Goal: Task Accomplishment & Management: Use online tool/utility

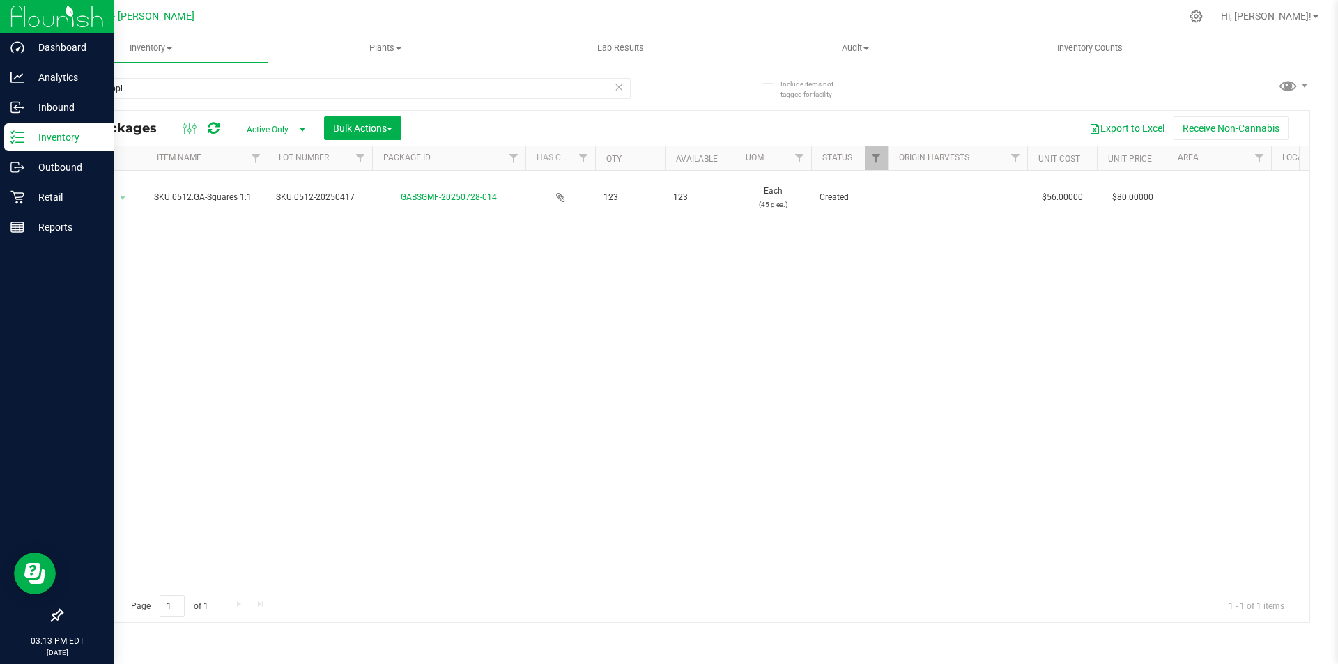
click at [39, 17] on img at bounding box center [56, 16] width 93 height 33
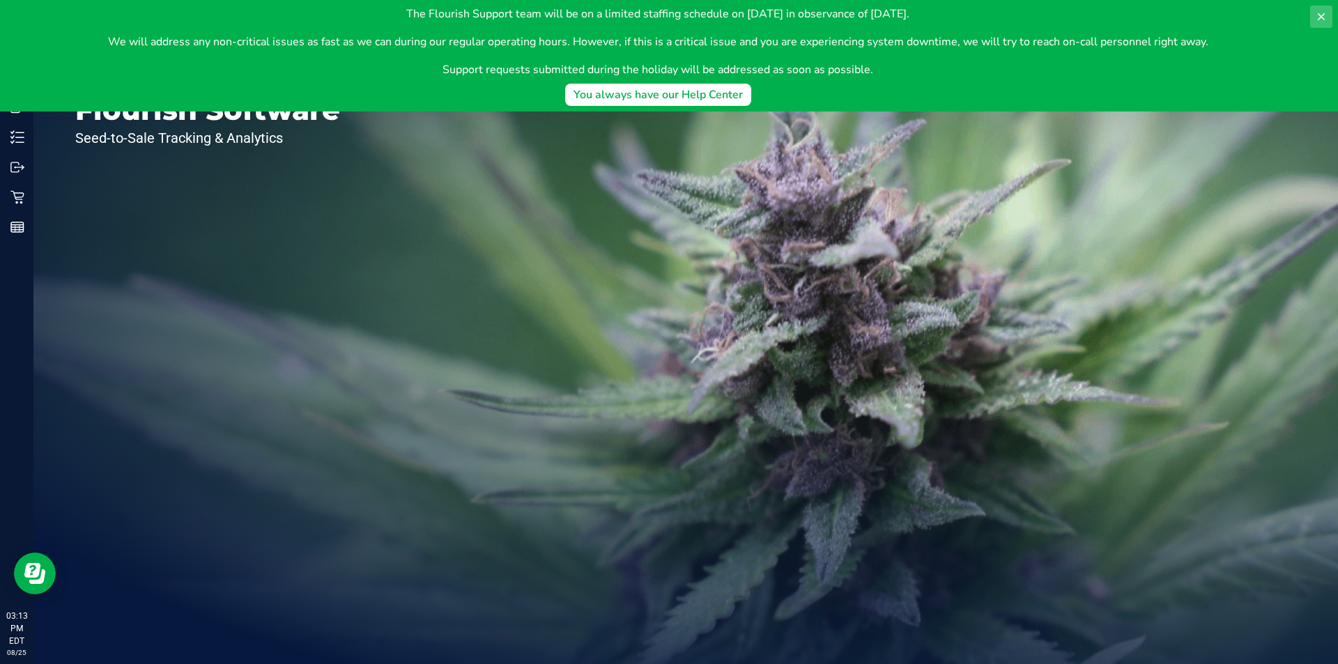
click at [1326, 16] on button at bounding box center [1321, 17] width 22 height 22
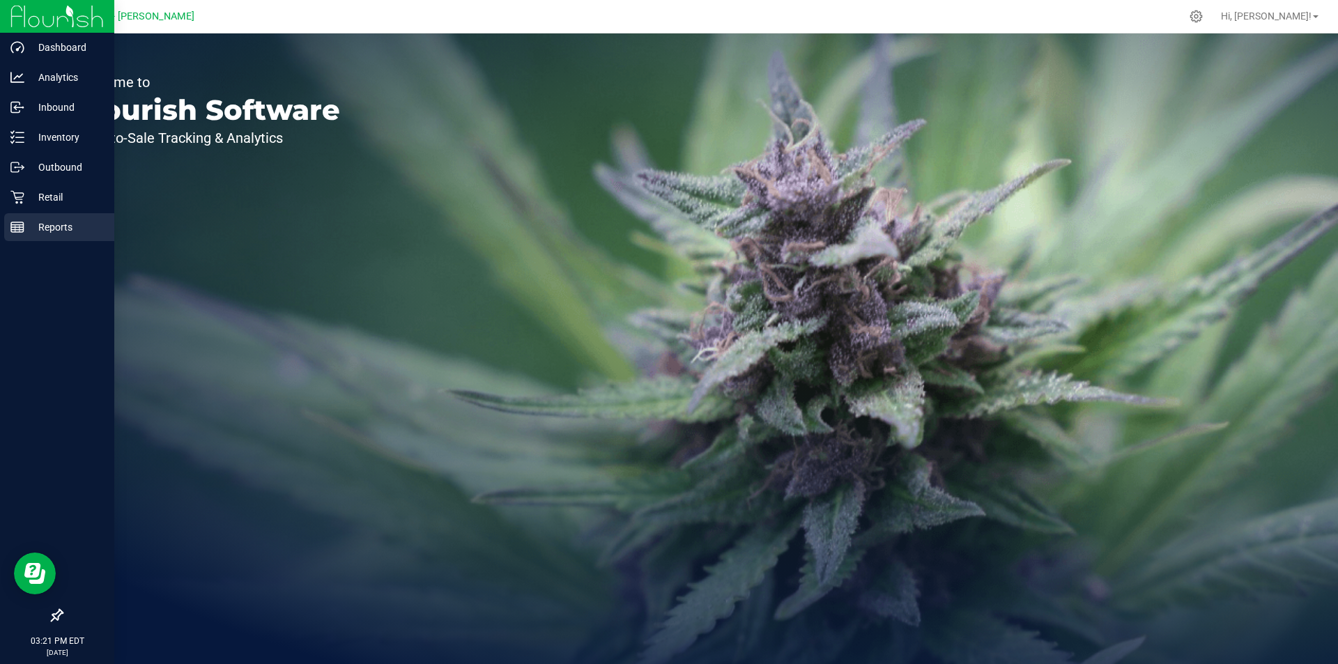
click at [43, 232] on p "Reports" at bounding box center [66, 227] width 84 height 17
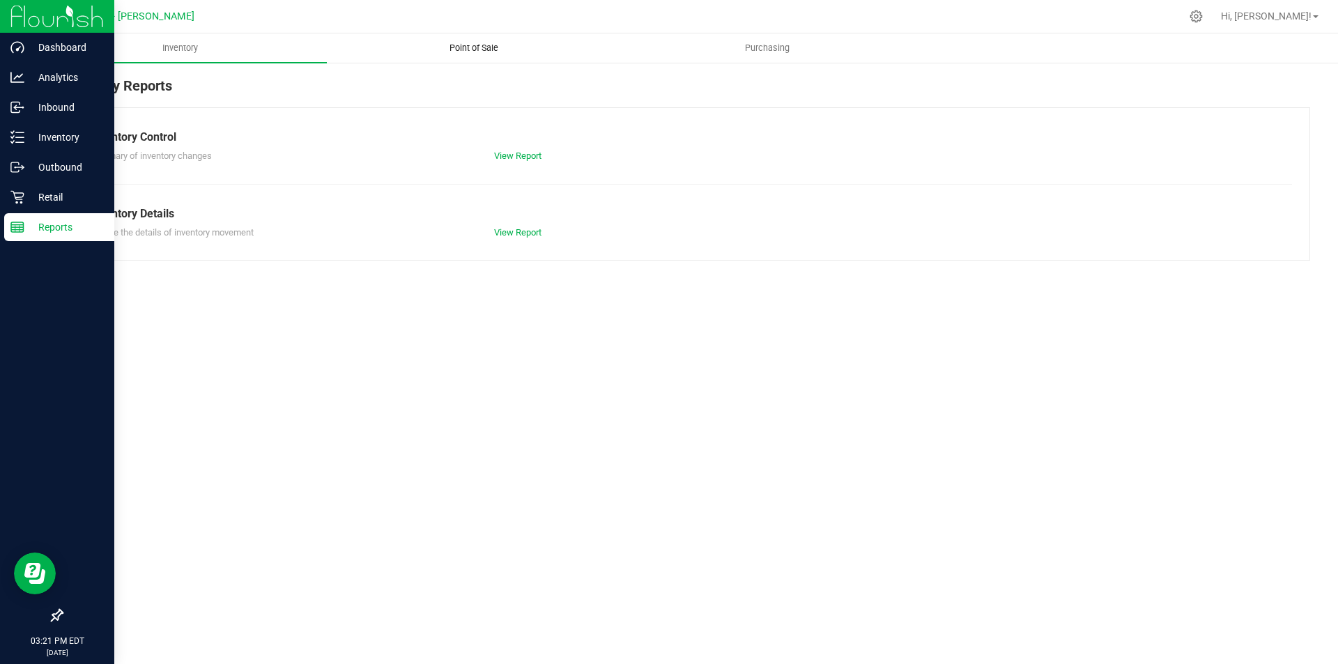
click at [477, 40] on uib-tab-heading "Point of Sale" at bounding box center [474, 48] width 292 height 28
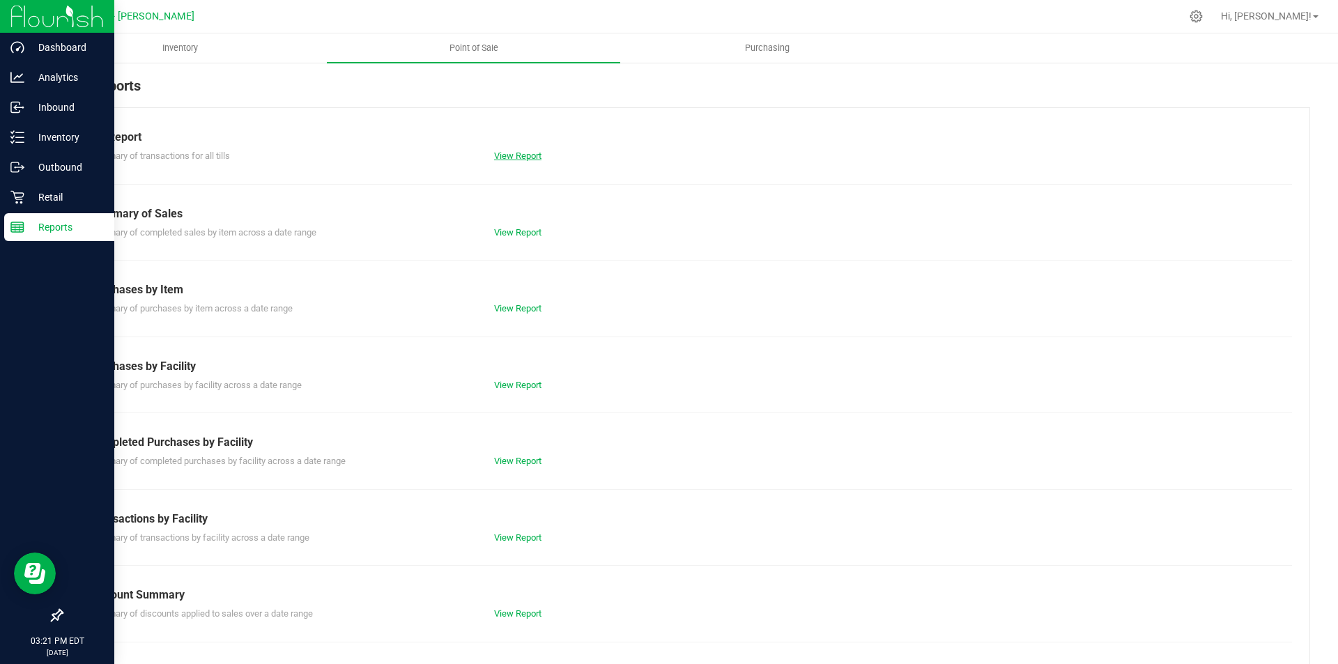
click at [522, 158] on link "View Report" at bounding box center [517, 156] width 47 height 10
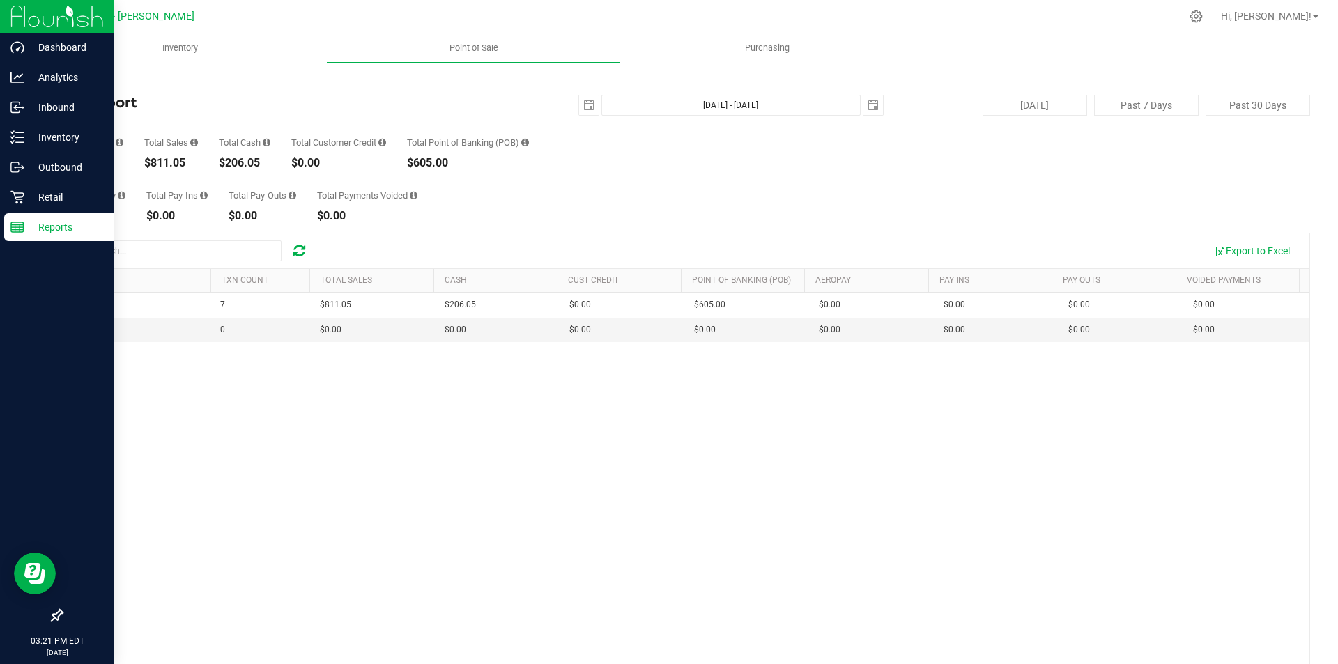
click at [63, 229] on p "Reports" at bounding box center [66, 227] width 84 height 17
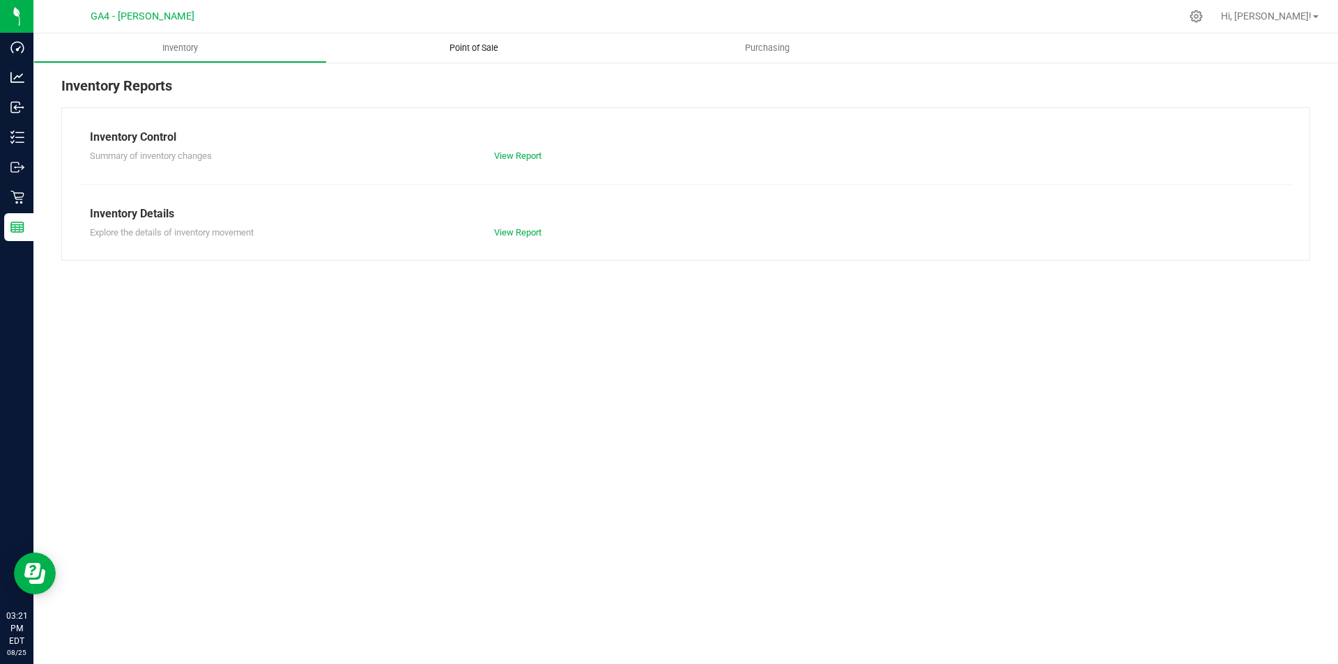
click at [476, 47] on span "Point of Sale" at bounding box center [474, 48] width 86 height 13
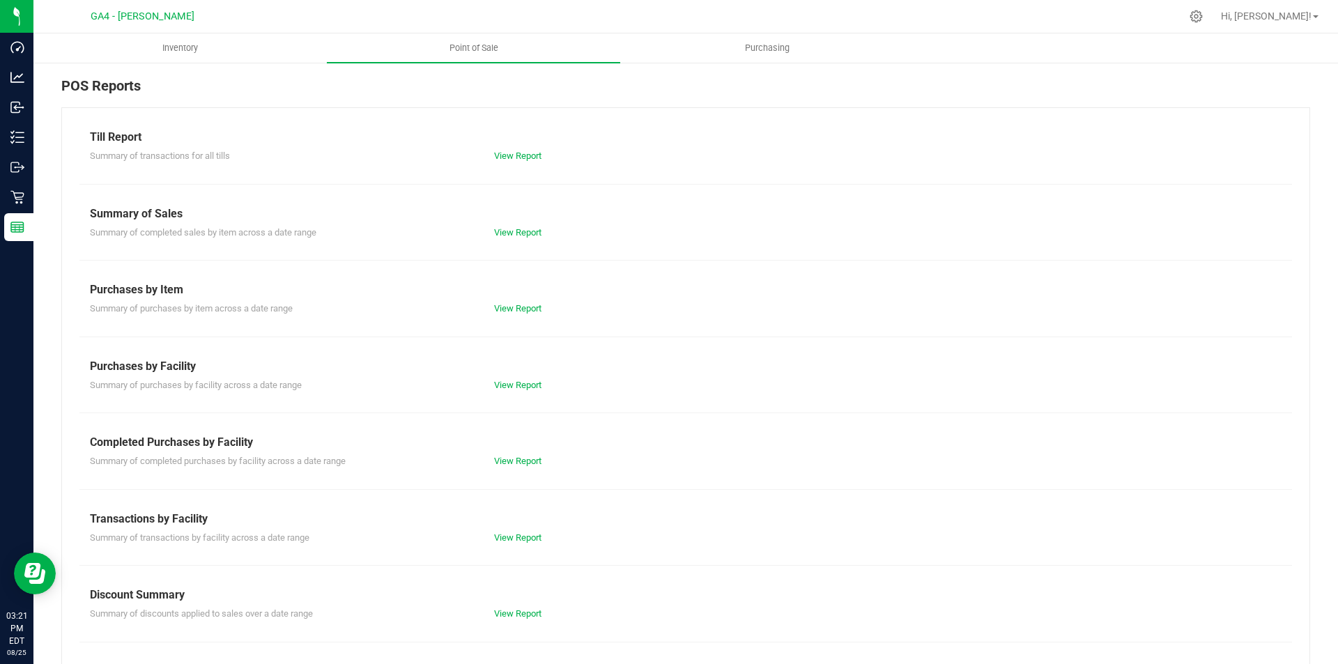
click at [514, 454] on div "Summary of completed purchases by facility across a date range View Report" at bounding box center [685, 459] width 1213 height 17
click at [519, 456] on link "View Report" at bounding box center [517, 461] width 47 height 10
